Goal: Check status: Check status

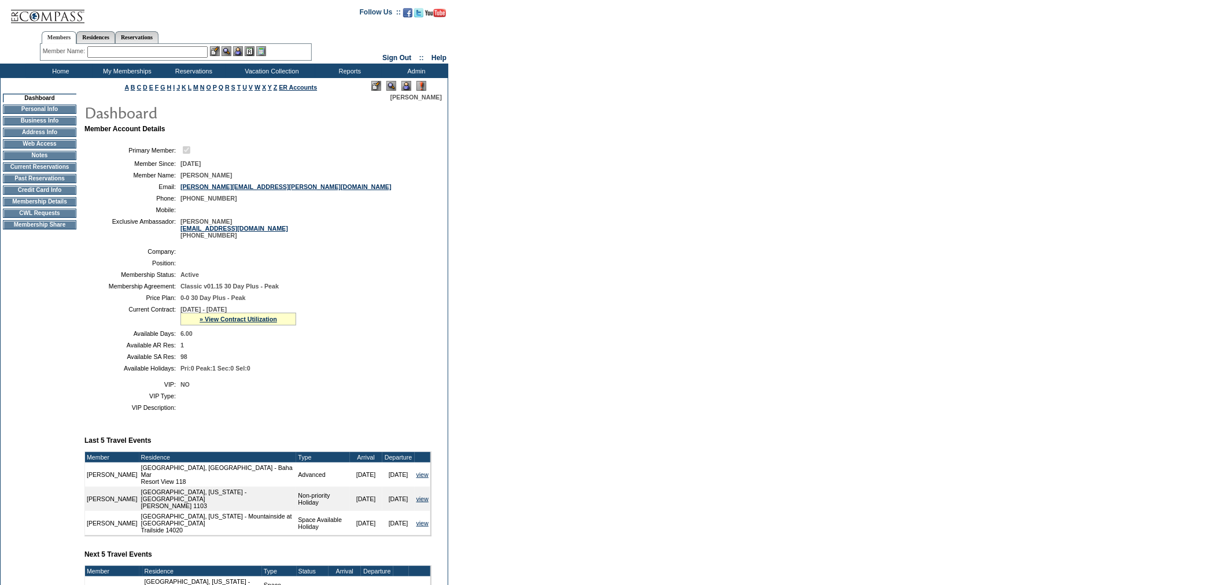
drag, startPoint x: 348, startPoint y: 114, endPoint x: 221, endPoint y: -65, distance: 219.9
click at [246, 323] on link "» View Contract Utilization" at bounding box center [237, 319] width 77 height 7
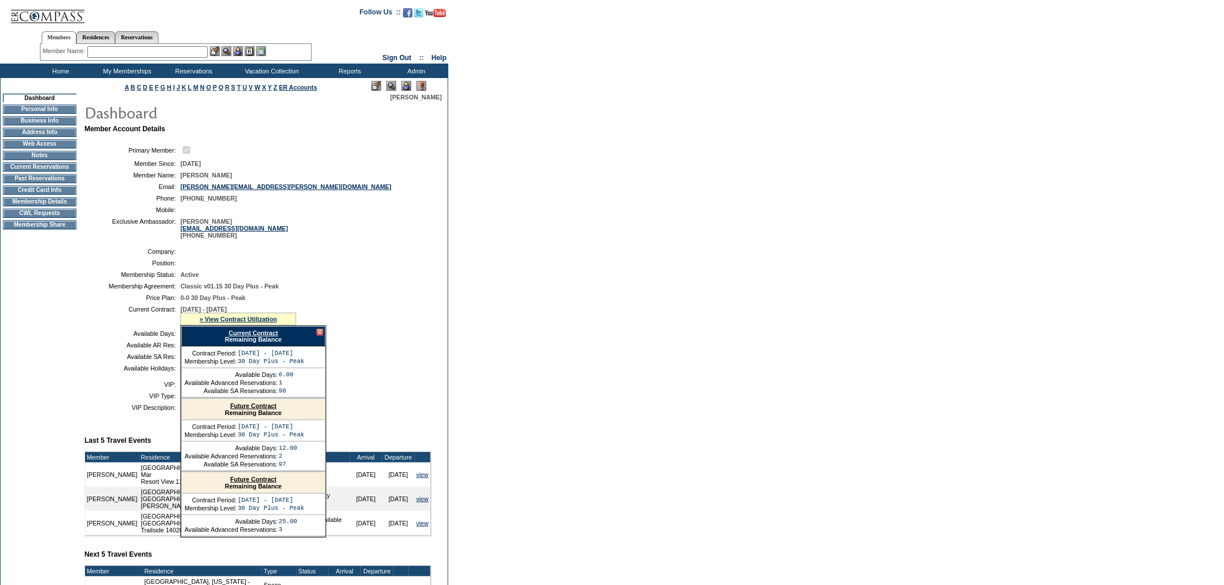
click at [252, 337] on link "Current Contract" at bounding box center [252, 333] width 49 height 7
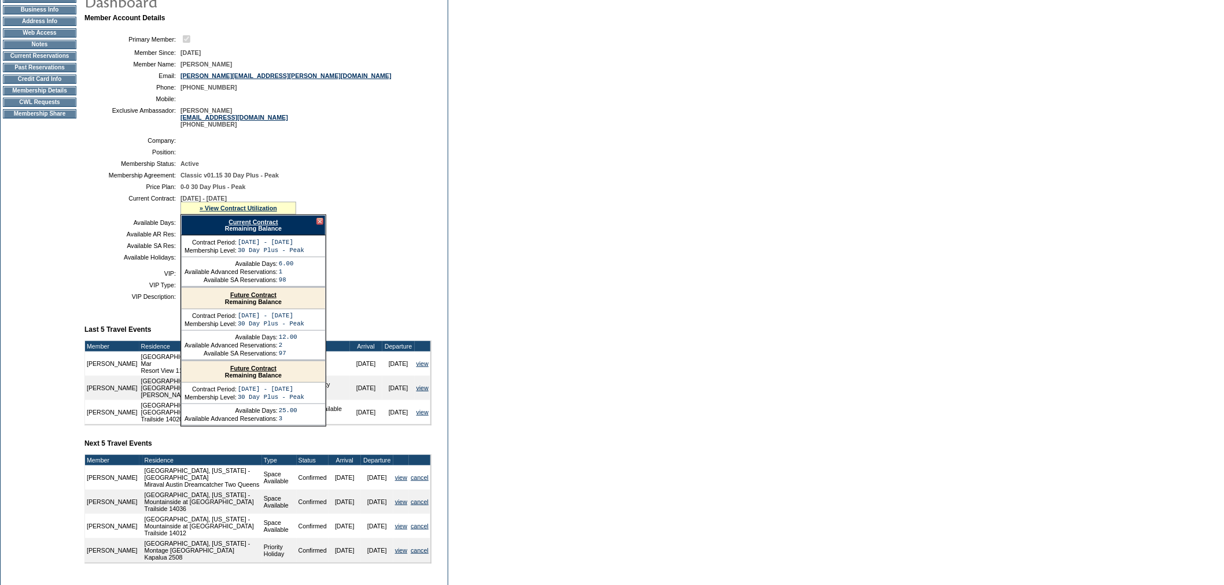
scroll to position [241, 0]
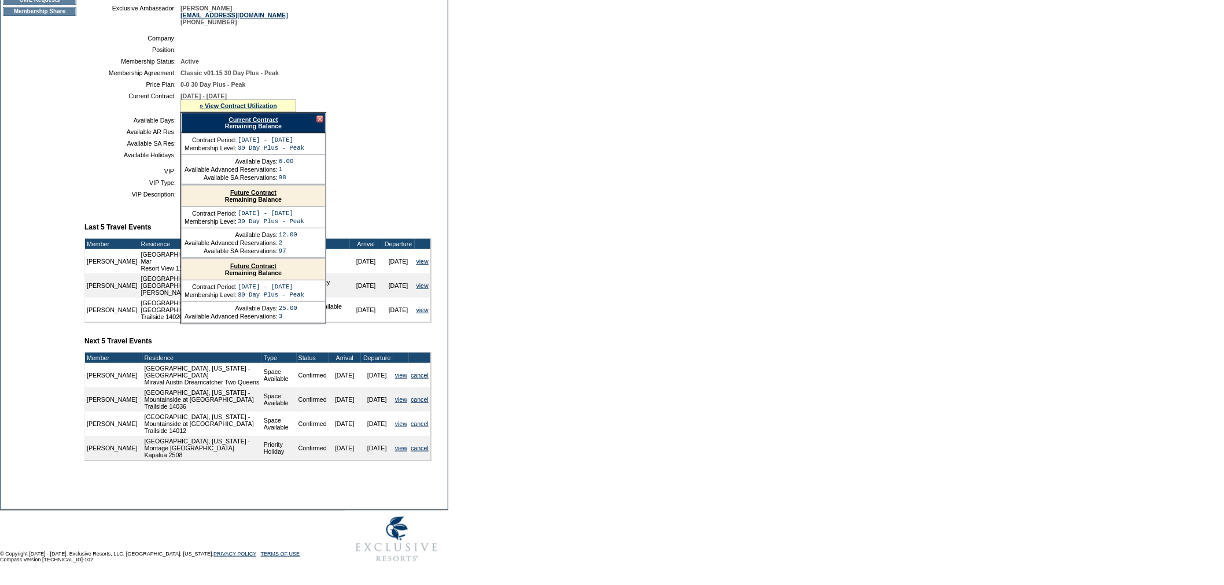
click at [263, 116] on link "Current Contract" at bounding box center [252, 119] width 49 height 7
click at [94, 187] on table "VIP: NO VIP Type: VIP Description:" at bounding box center [257, 182] width 347 height 39
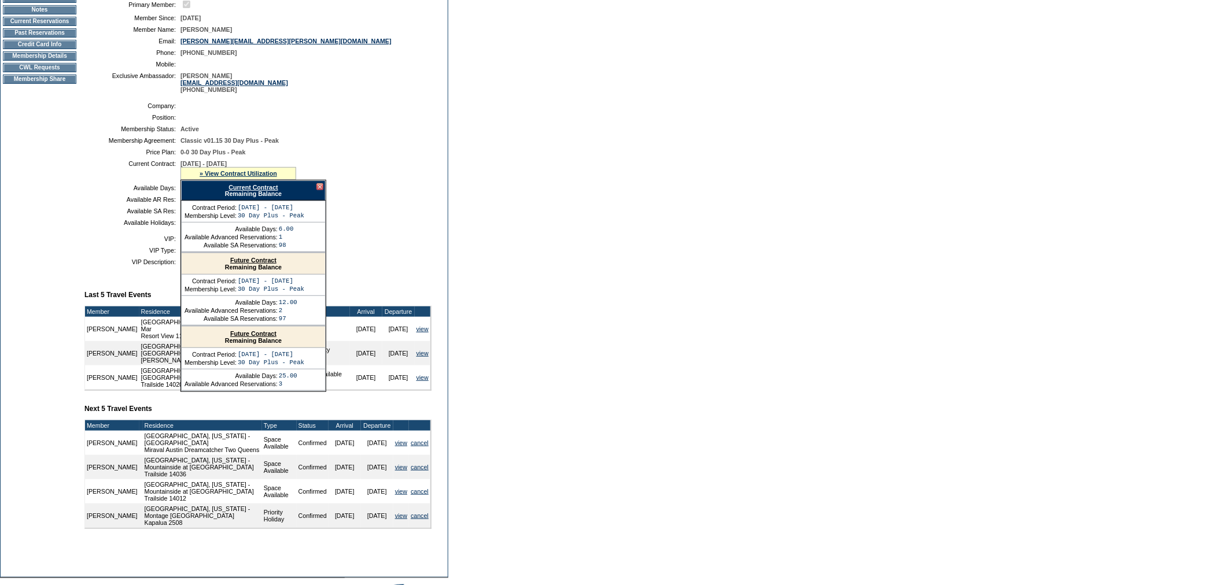
scroll to position [0, 0]
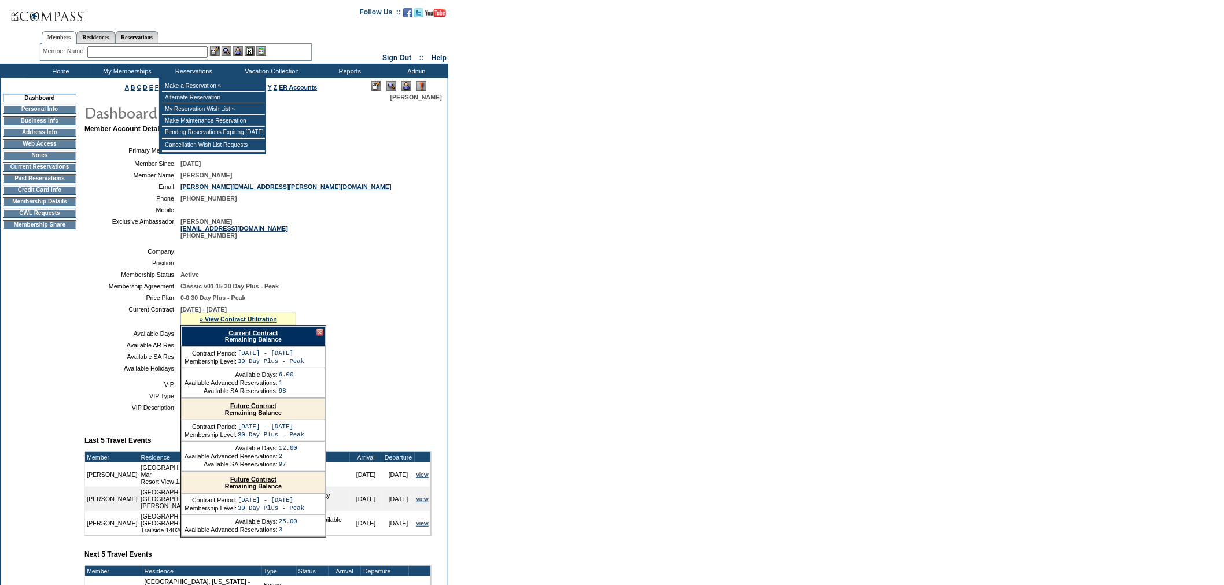
click at [159, 31] on ul "Members Residences Reservations" at bounding box center [176, 28] width 272 height 6
click at [147, 42] on link "Reservations" at bounding box center [136, 37] width 43 height 12
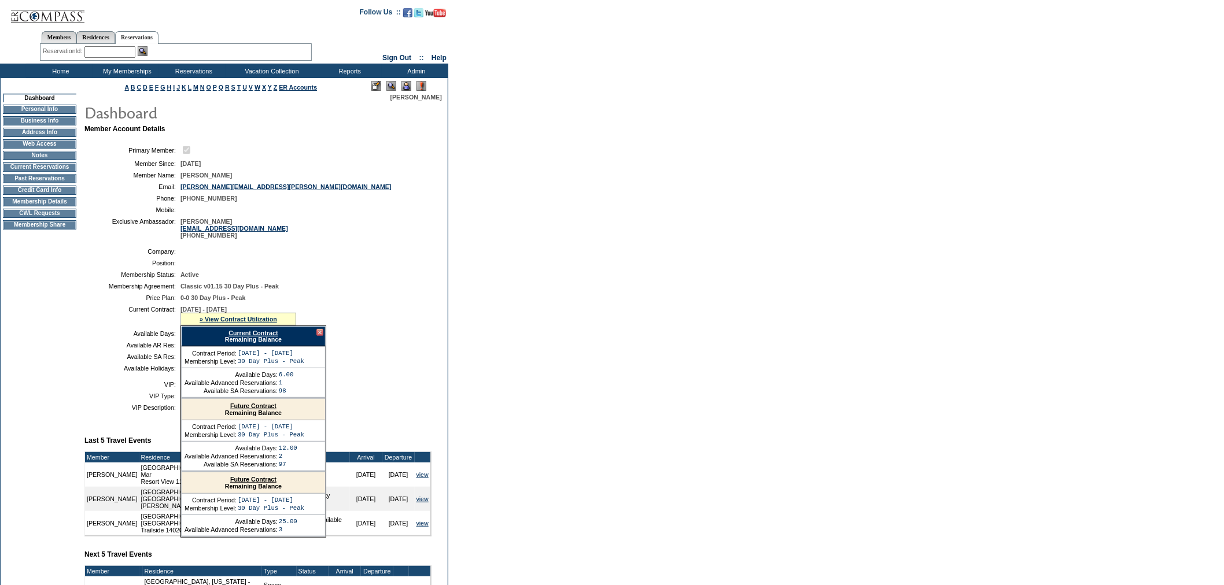
click at [98, 54] on input "text" at bounding box center [109, 52] width 51 height 12
paste input "1816627"
type input "1816627"
click at [147, 51] on img at bounding box center [143, 51] width 10 height 10
